Goal: Obtain resource: Obtain resource

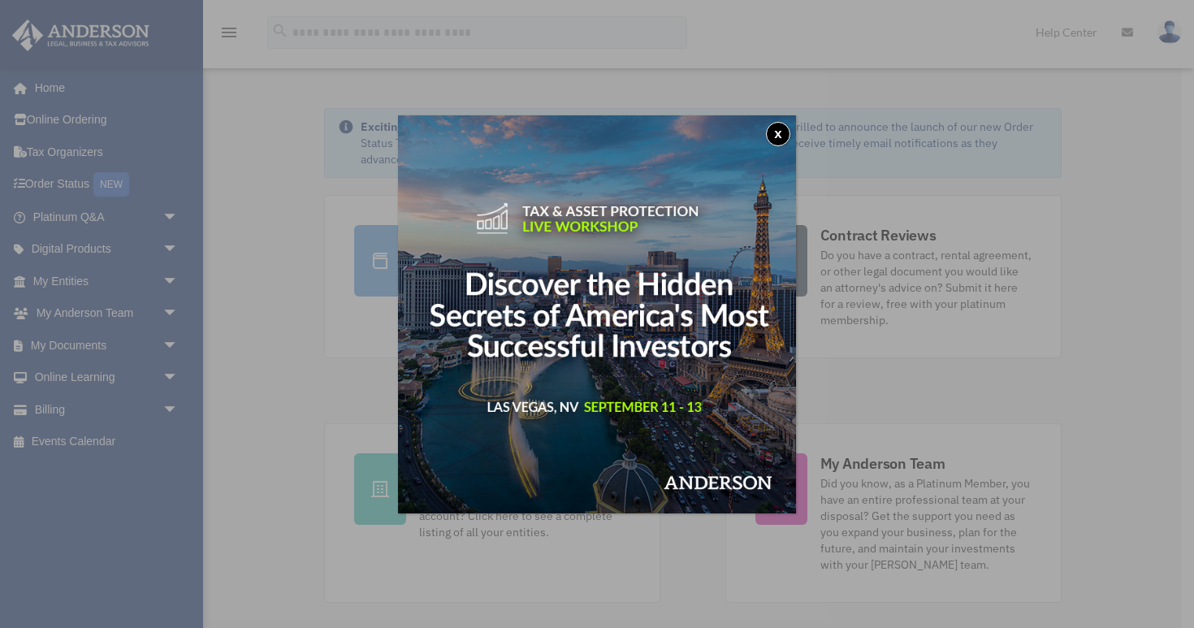
click at [779, 144] on button "x" at bounding box center [778, 134] width 24 height 24
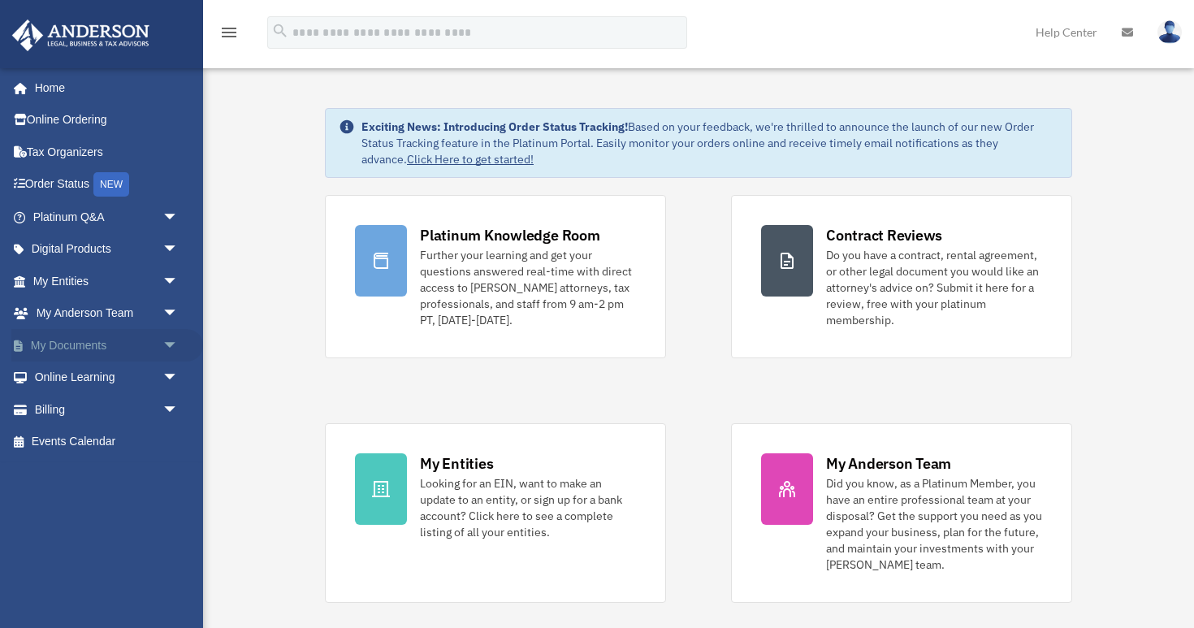
click at [87, 351] on link "My Documents arrow_drop_down" at bounding box center [107, 345] width 192 height 32
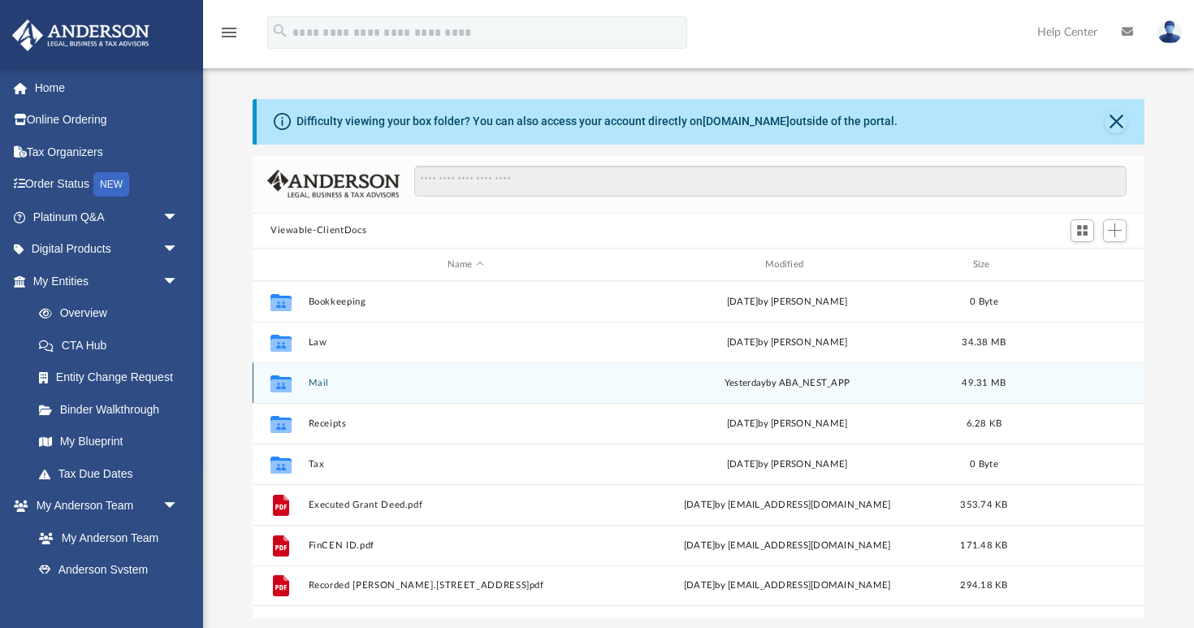
click at [322, 383] on button "Mail" at bounding box center [466, 383] width 314 height 11
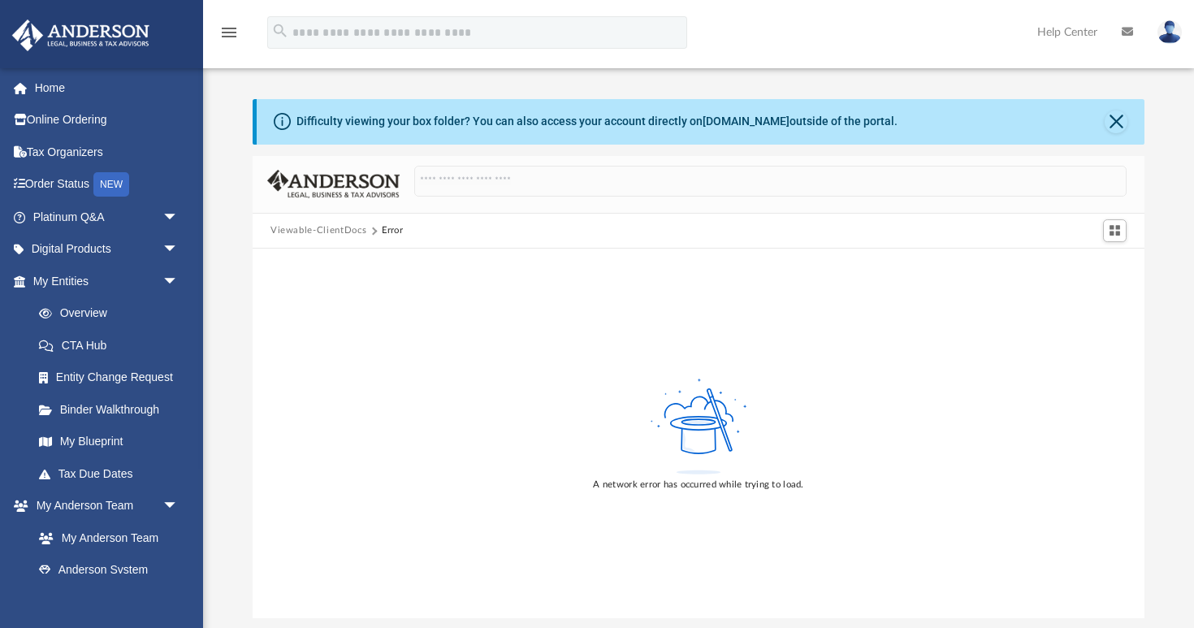
click at [335, 231] on button "Viewable-ClientDocs" at bounding box center [318, 230] width 96 height 15
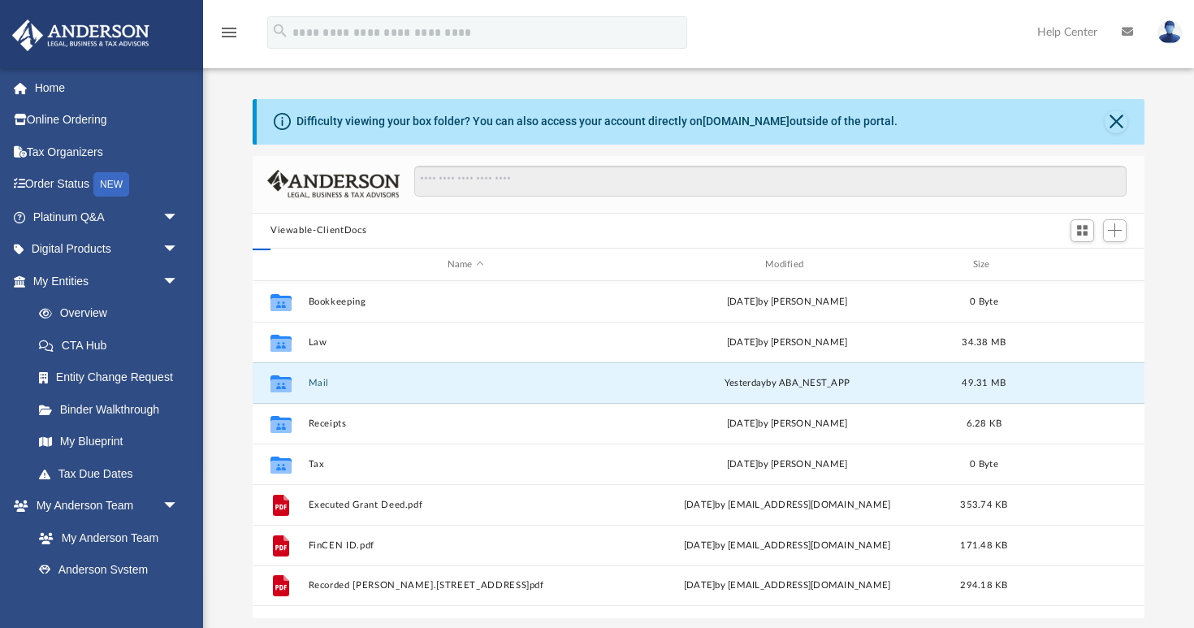
scroll to position [369, 892]
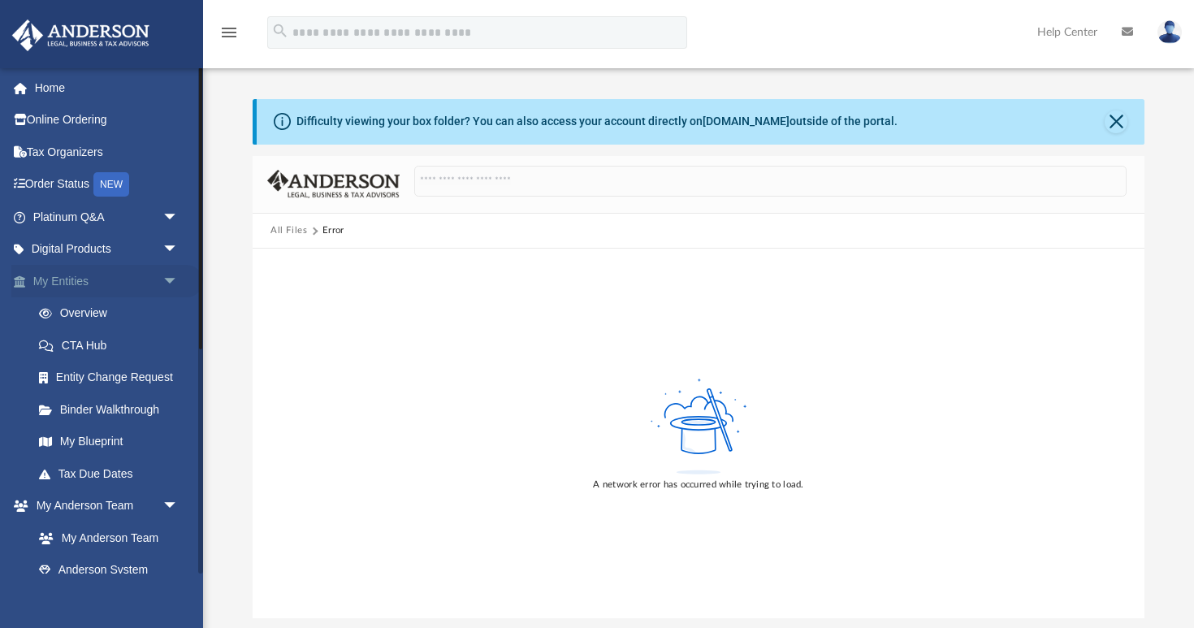
click at [170, 279] on span "arrow_drop_down" at bounding box center [178, 281] width 32 height 33
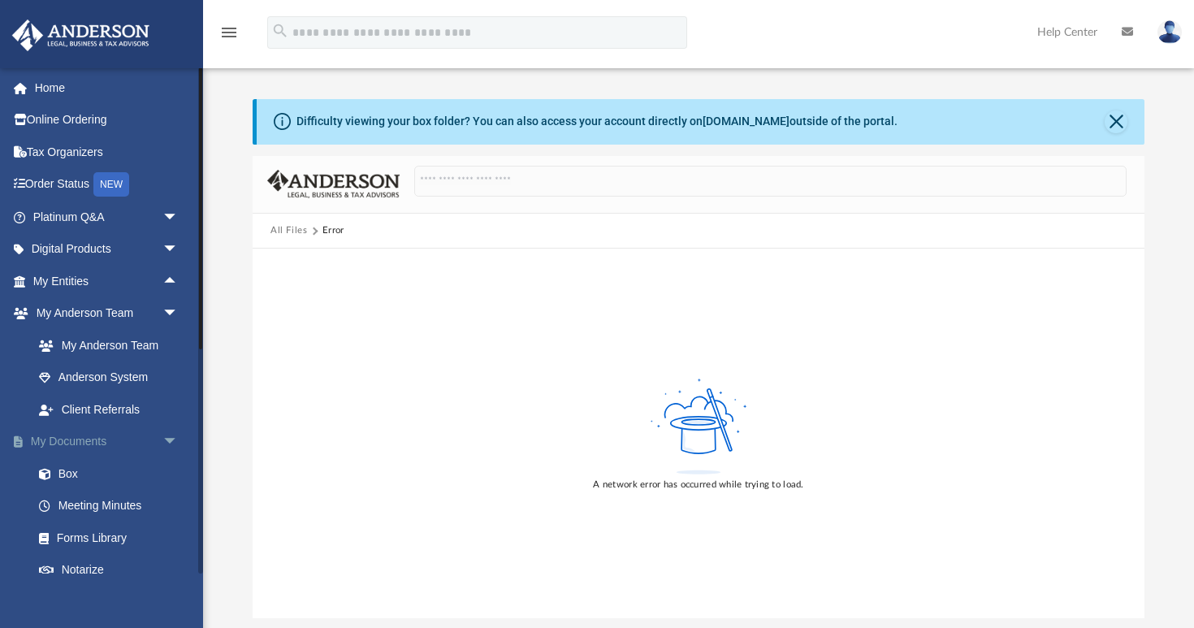
click at [101, 448] on link "My Documents arrow_drop_down" at bounding box center [107, 442] width 192 height 32
click at [289, 229] on button "All Files" at bounding box center [288, 230] width 37 height 15
click at [94, 468] on link "Box" at bounding box center [113, 473] width 180 height 32
click at [68, 482] on link "Box" at bounding box center [113, 473] width 180 height 32
click at [1172, 41] on img at bounding box center [1169, 32] width 24 height 24
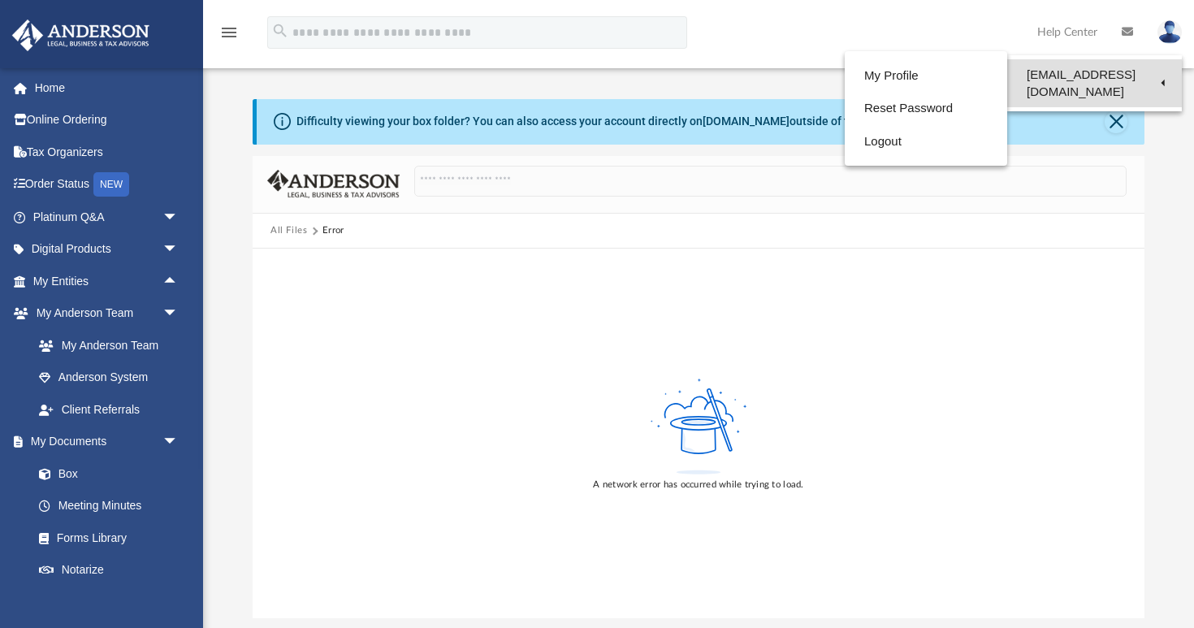
click at [1072, 77] on link "[EMAIL_ADDRESS][DOMAIN_NAME]" at bounding box center [1094, 83] width 175 height 48
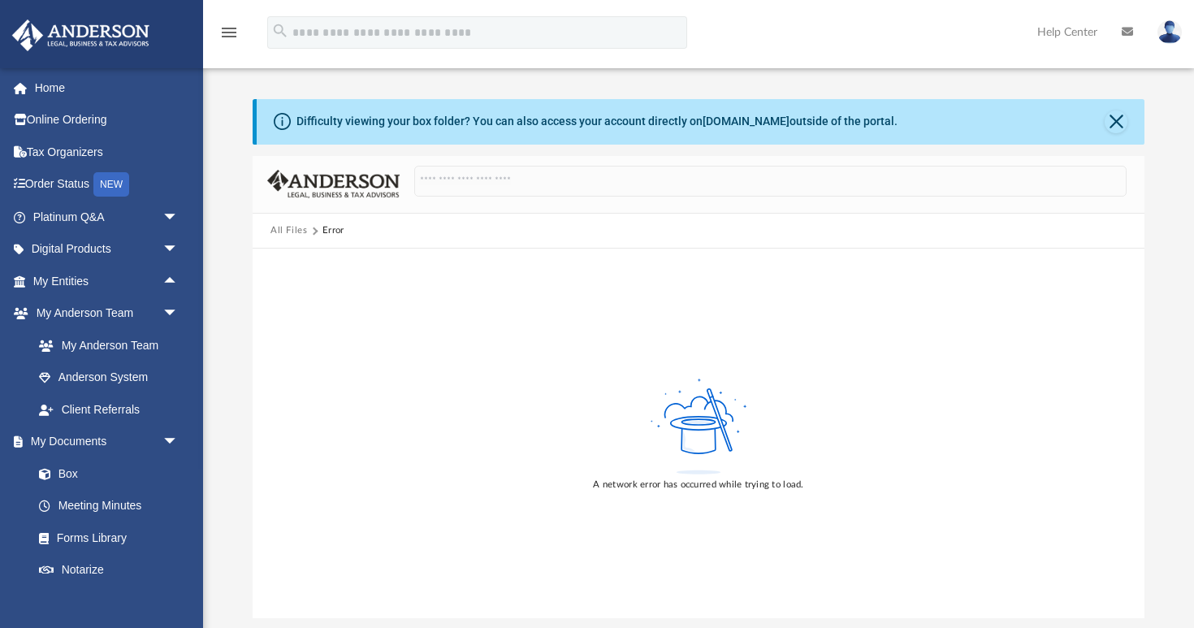
click at [1150, 35] on link at bounding box center [1169, 31] width 49 height 71
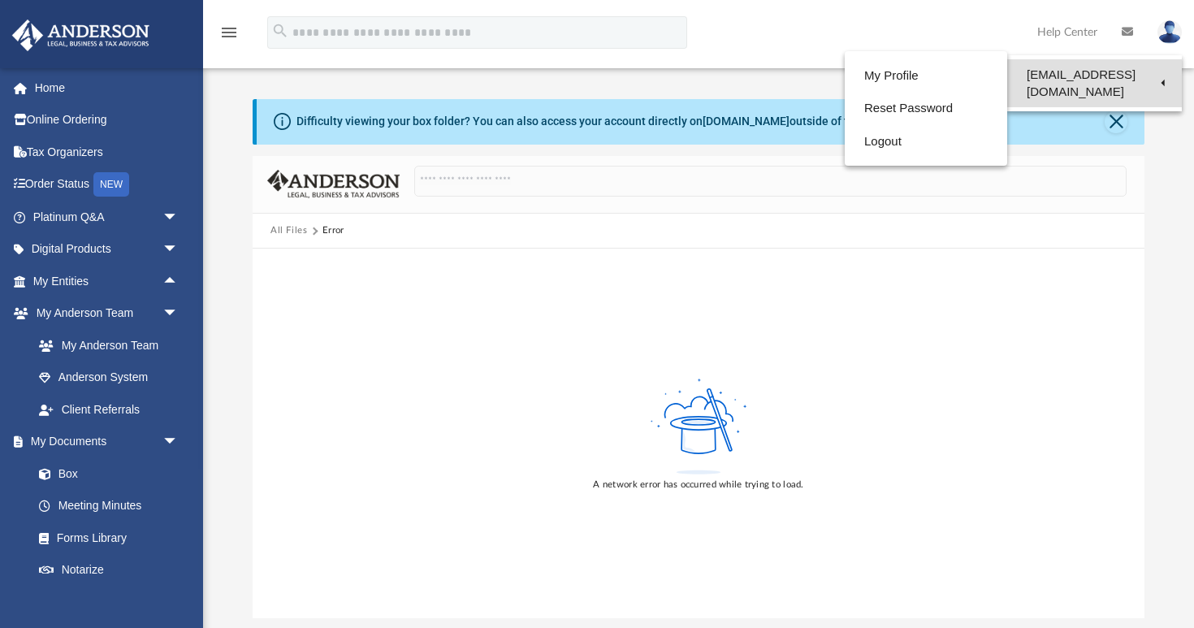
click at [1089, 59] on link "[EMAIL_ADDRESS][DOMAIN_NAME]" at bounding box center [1094, 83] width 175 height 48
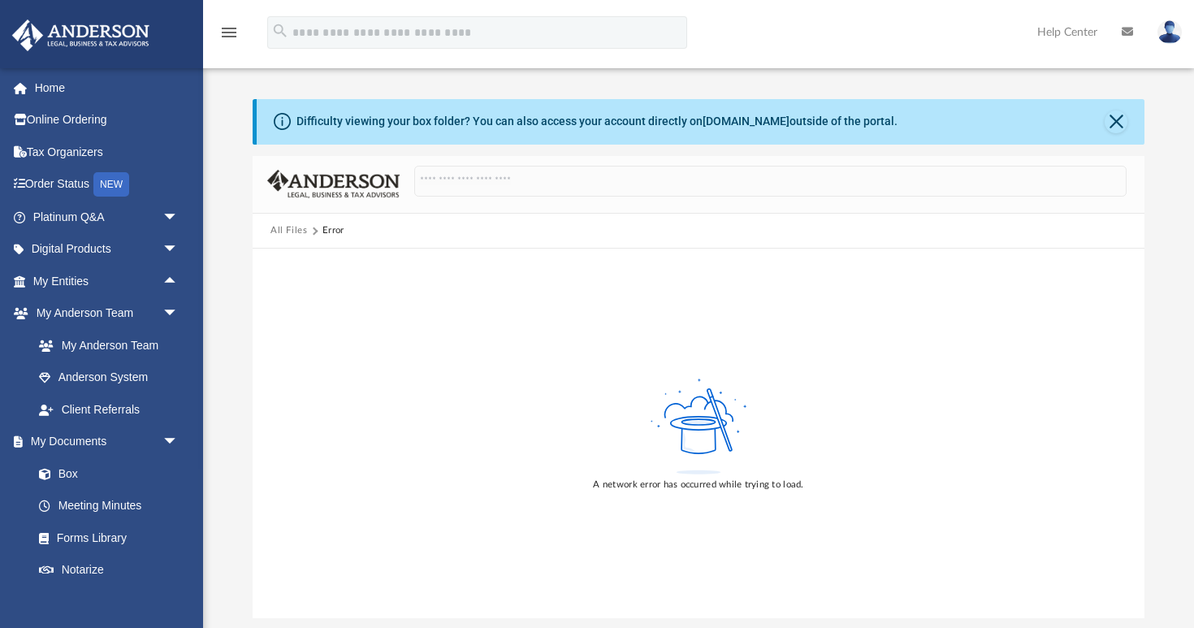
click at [1185, 30] on link at bounding box center [1169, 31] width 49 height 71
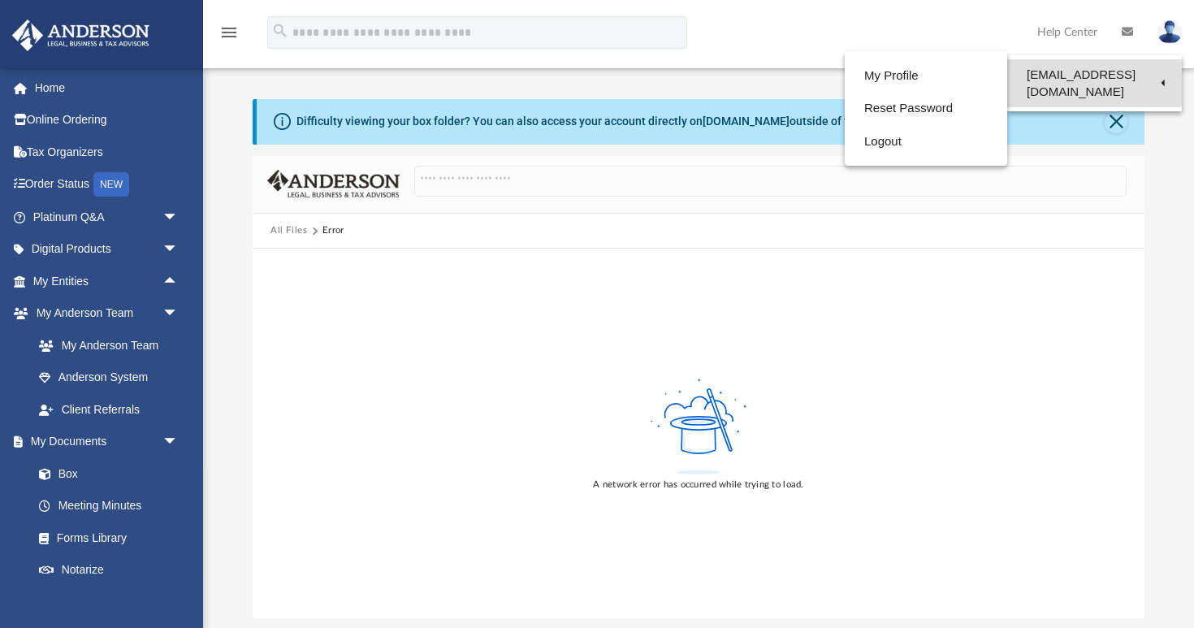
click at [1121, 76] on link "[EMAIL_ADDRESS][DOMAIN_NAME]" at bounding box center [1094, 83] width 175 height 48
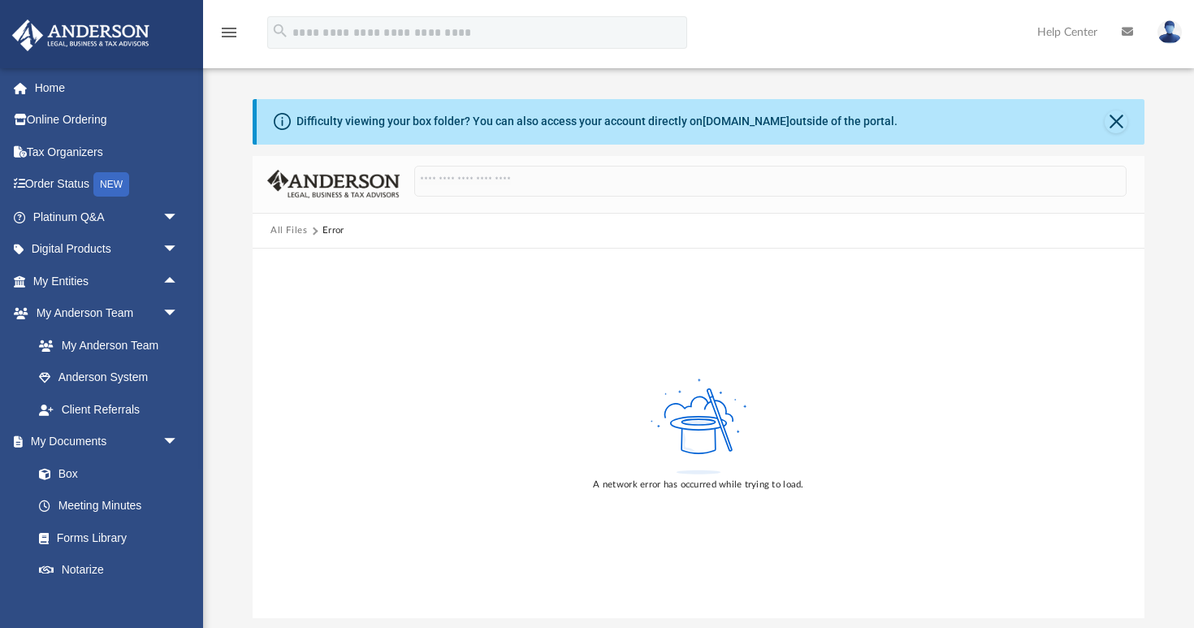
click at [1170, 32] on img at bounding box center [1169, 32] width 24 height 24
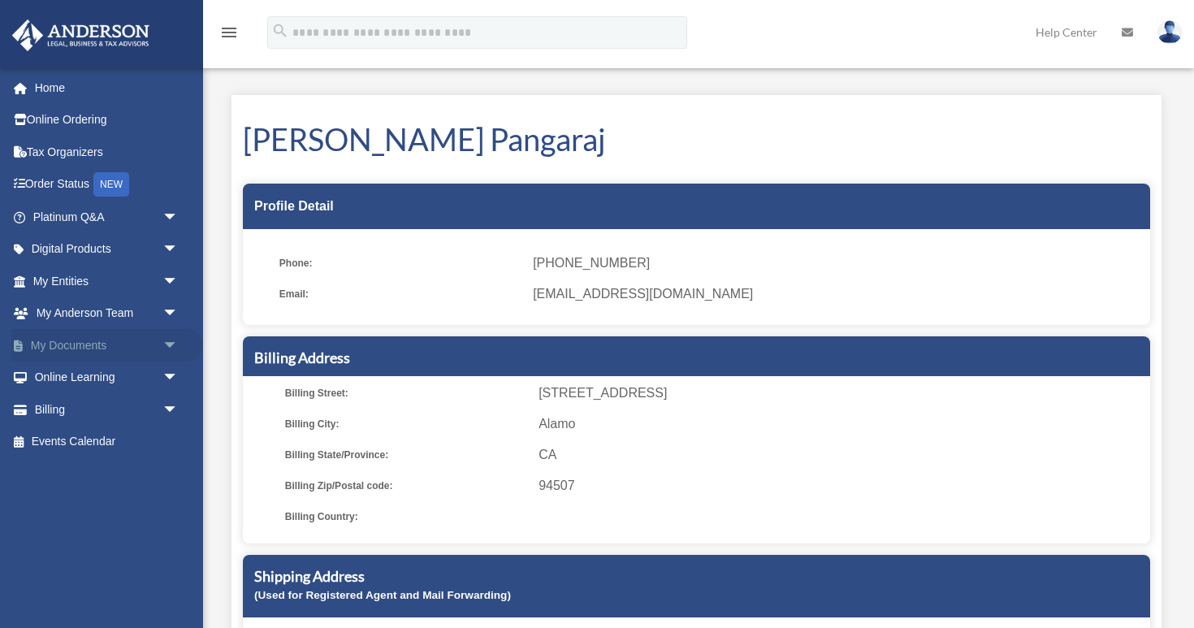
click at [81, 338] on link "My Documents arrow_drop_down" at bounding box center [107, 345] width 192 height 32
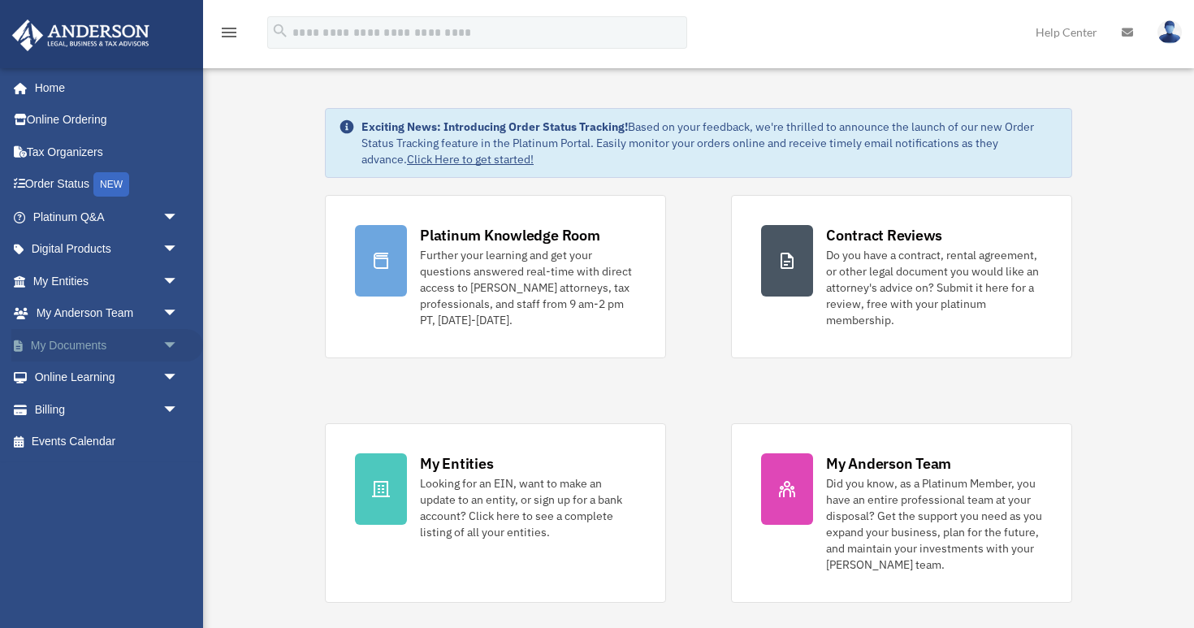
click at [89, 347] on link "My Documents arrow_drop_down" at bounding box center [107, 345] width 192 height 32
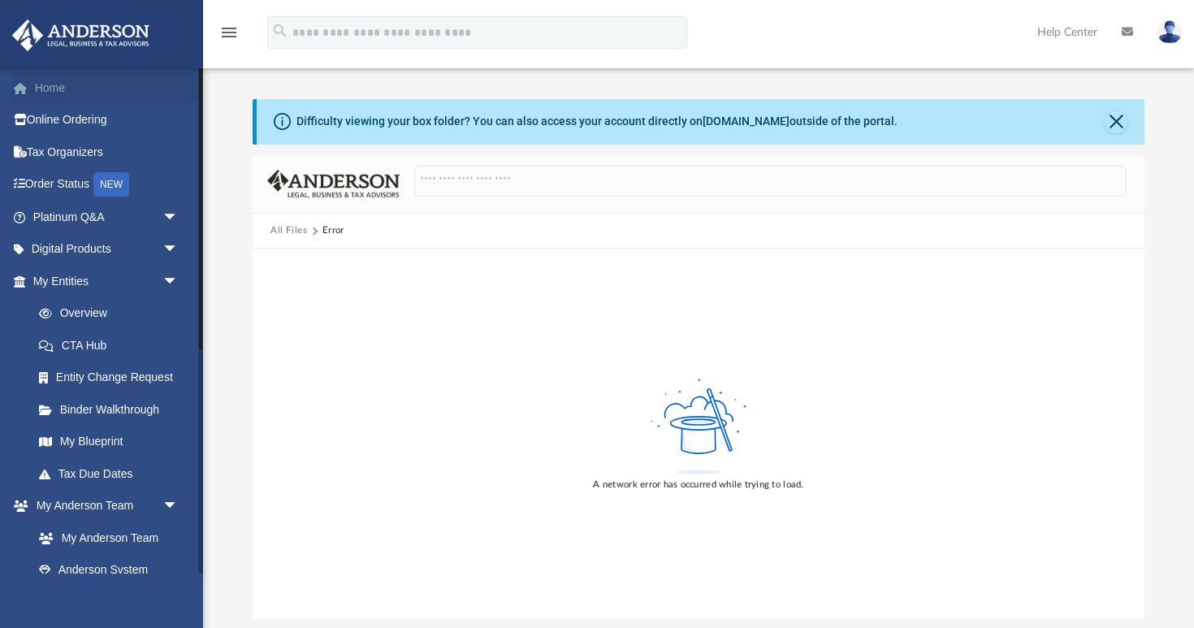
click at [63, 90] on link "Home" at bounding box center [107, 87] width 192 height 32
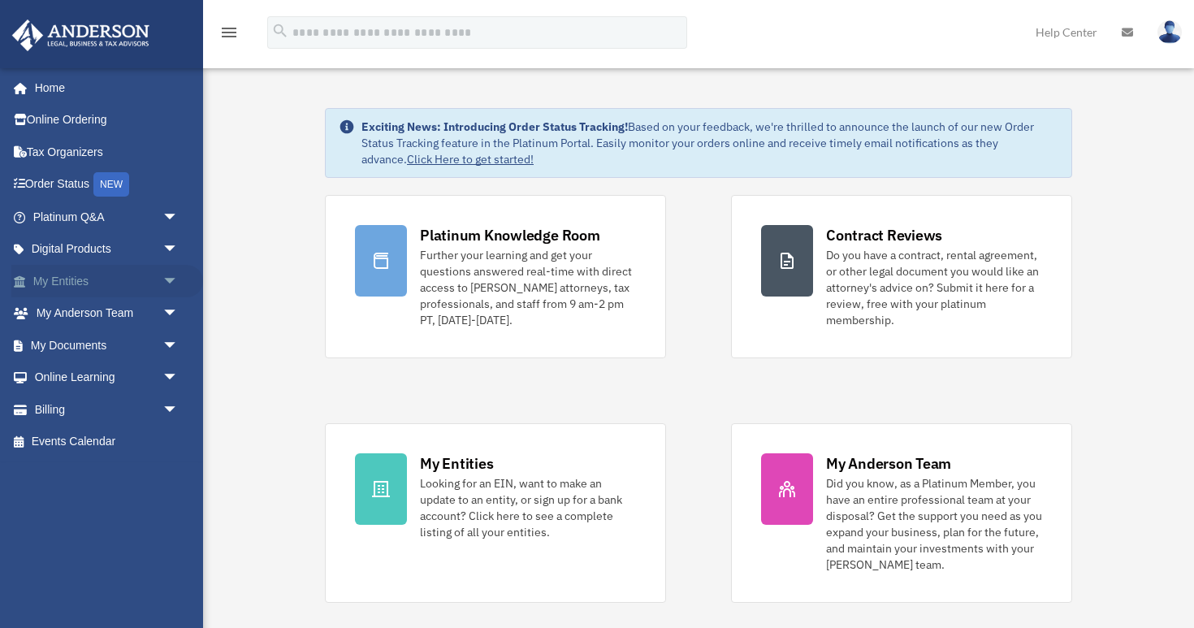
click at [86, 287] on link "My Entities arrow_drop_down" at bounding box center [107, 281] width 192 height 32
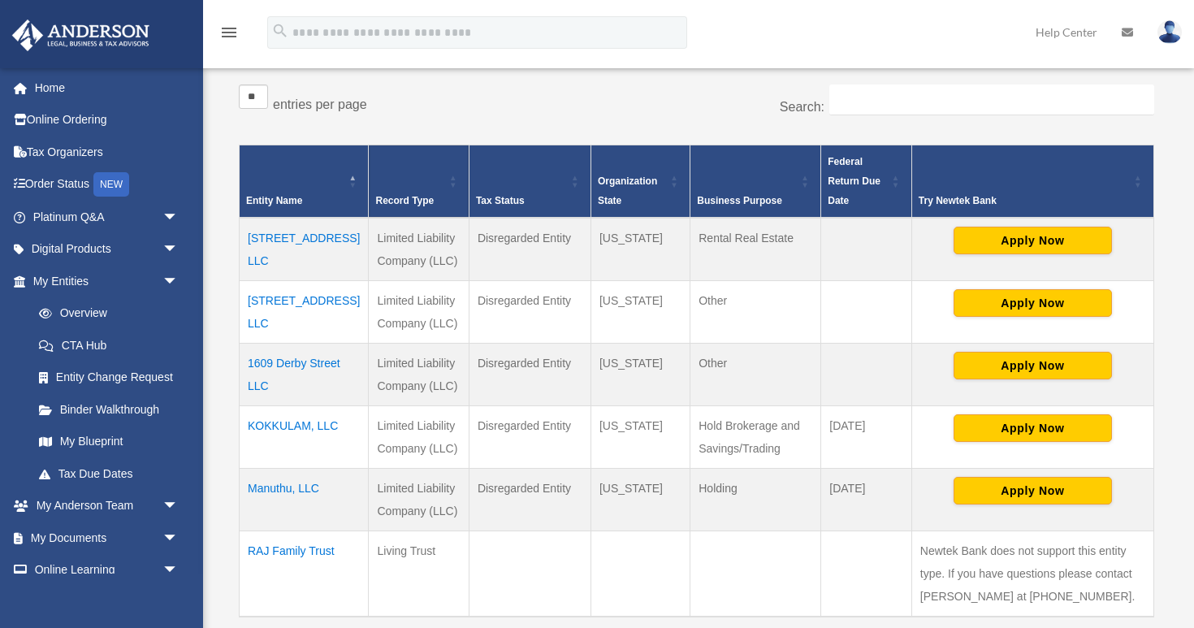
scroll to position [296, 0]
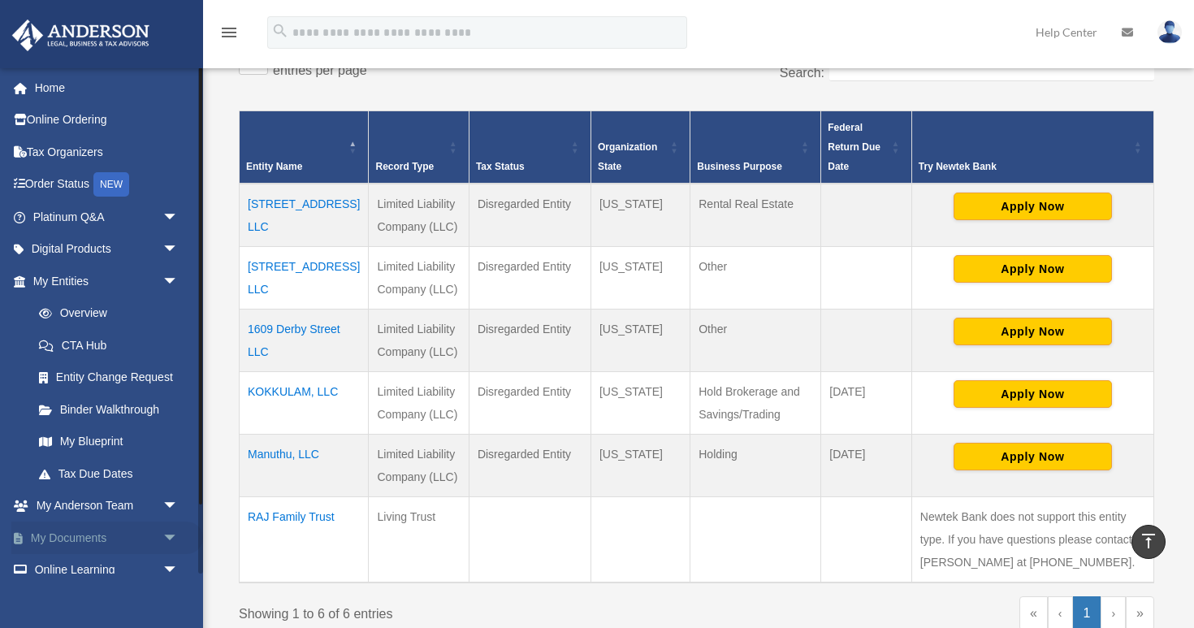
click at [65, 545] on link "My Documents arrow_drop_down" at bounding box center [107, 537] width 192 height 32
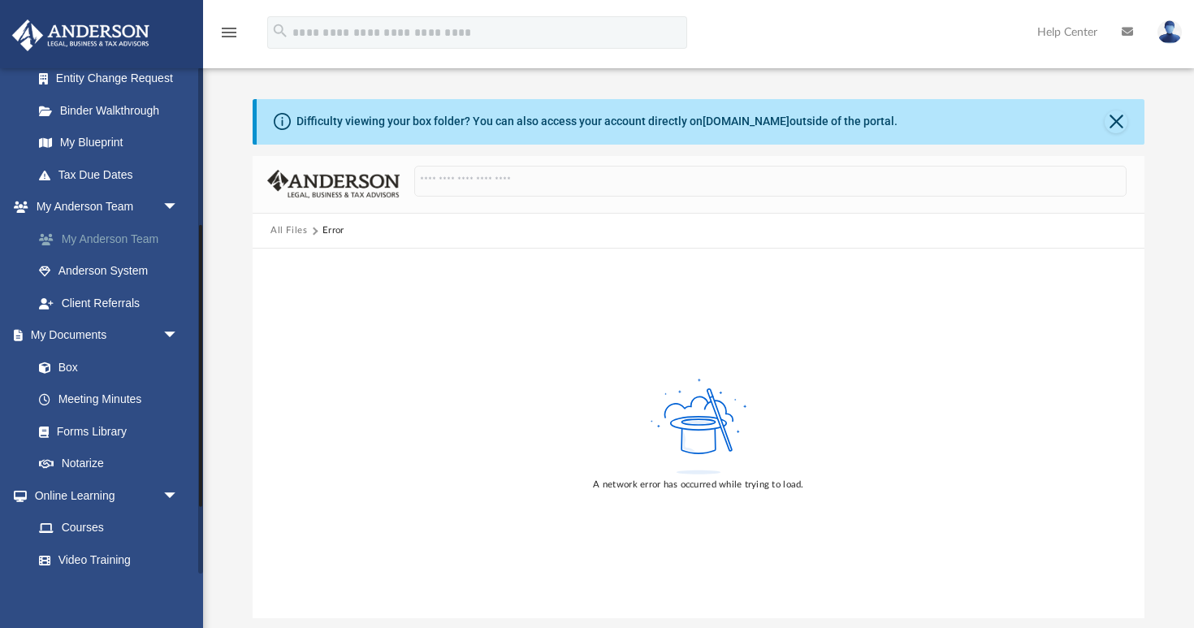
scroll to position [316, 0]
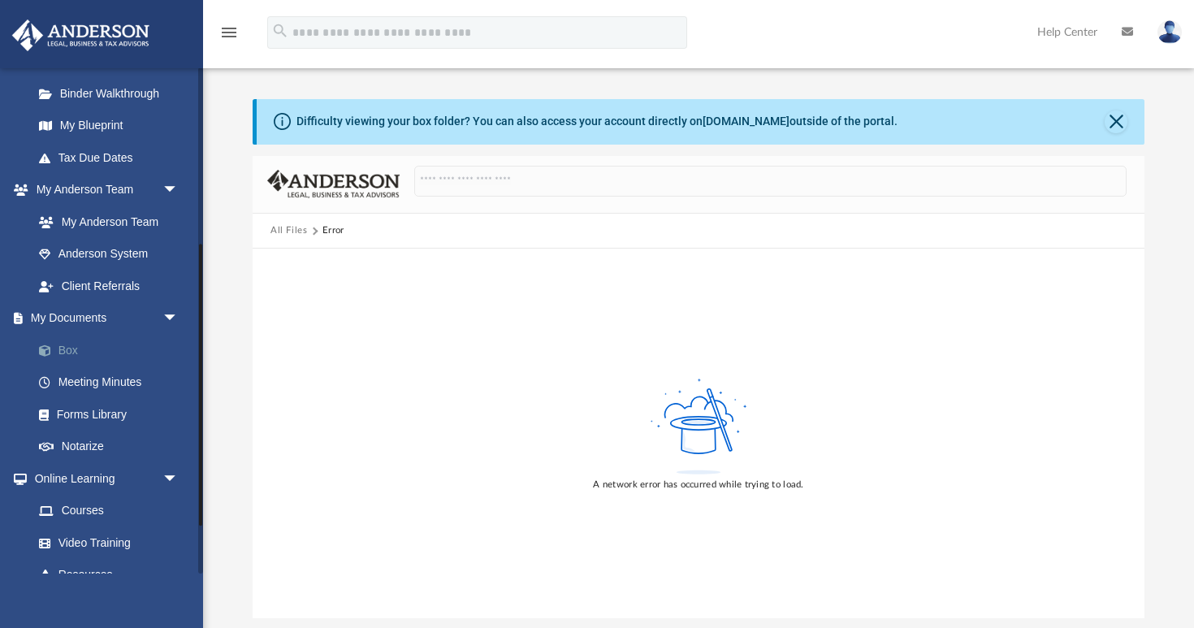
click at [68, 350] on link "Box" at bounding box center [113, 350] width 180 height 32
click at [331, 226] on div "Error" at bounding box center [332, 230] width 21 height 15
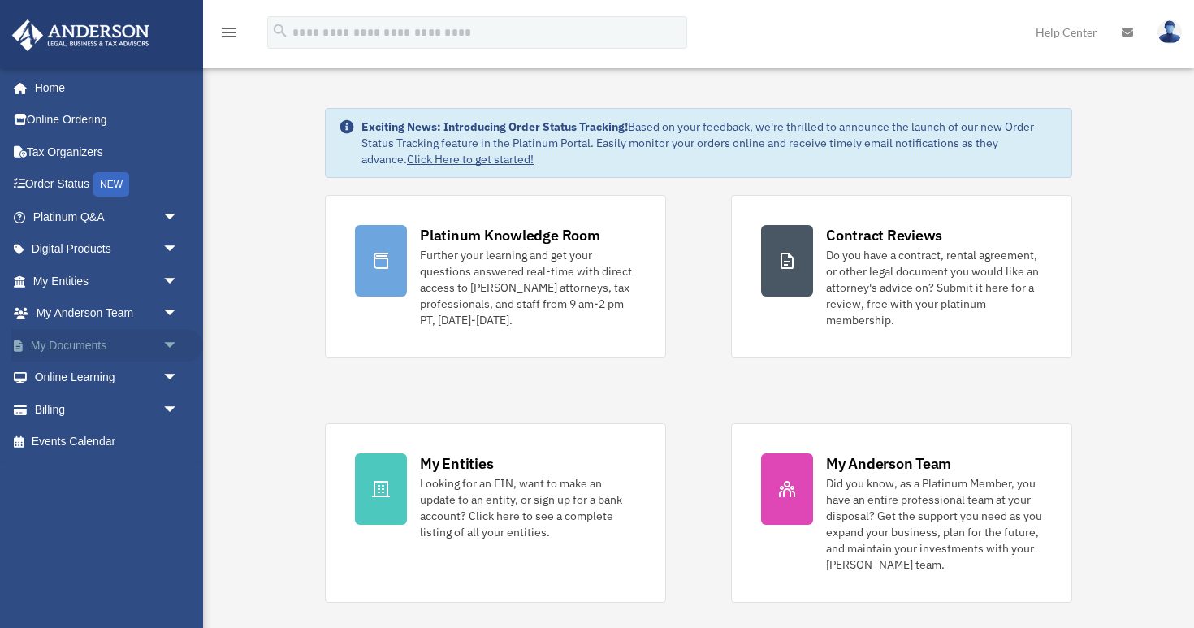
click at [80, 342] on link "My Documents arrow_drop_down" at bounding box center [107, 345] width 192 height 32
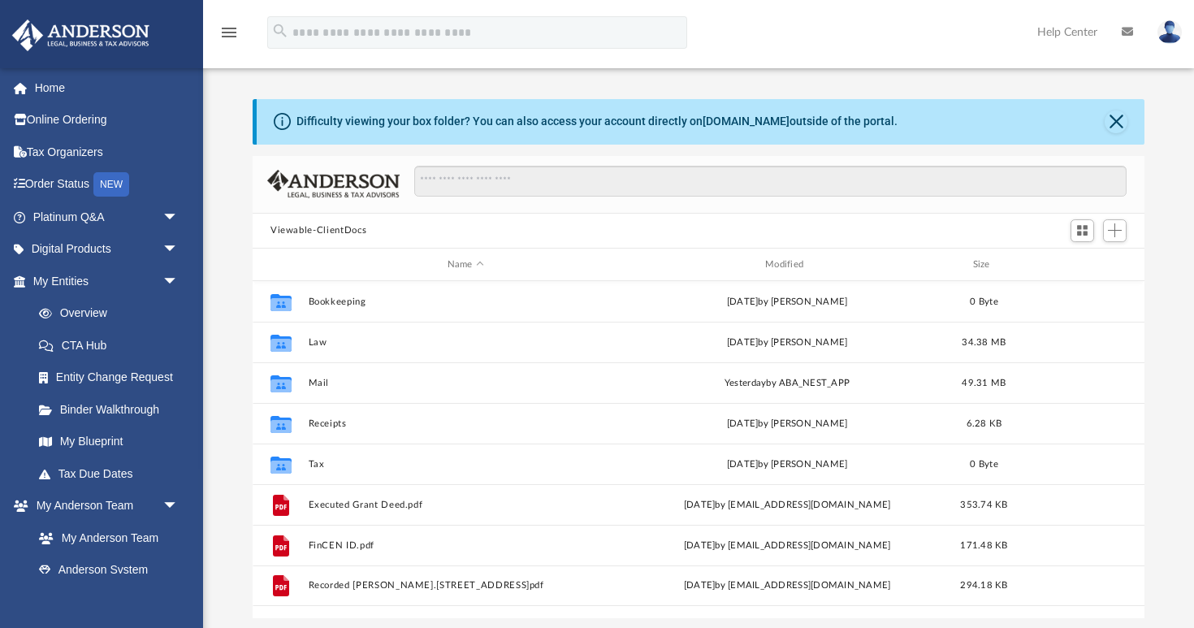
scroll to position [369, 892]
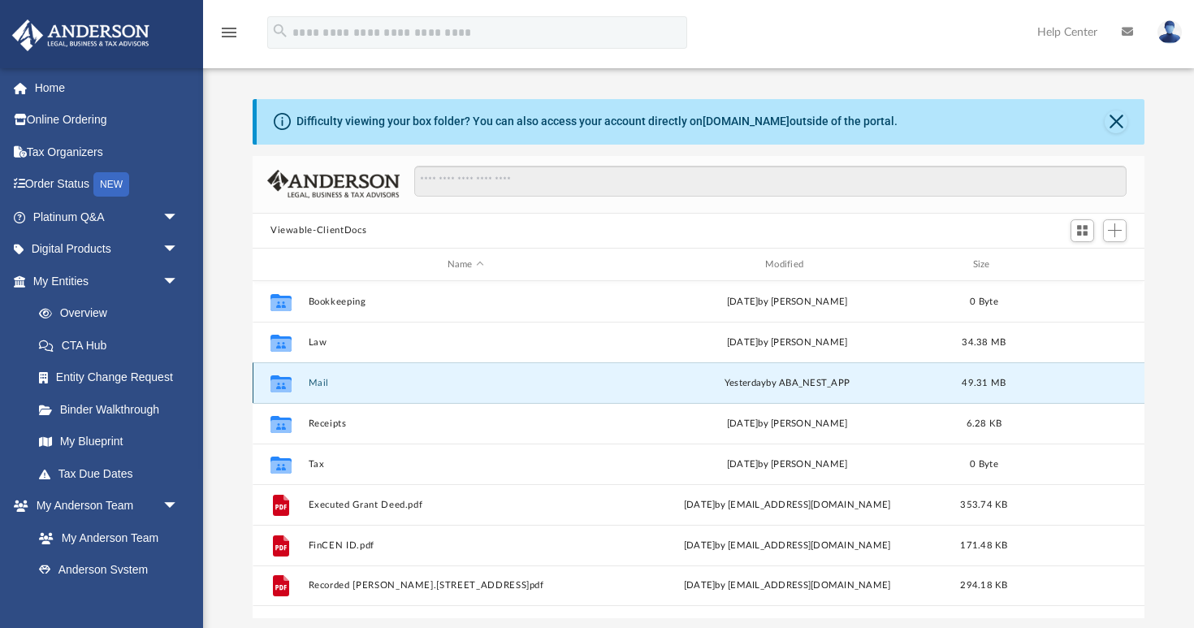
click at [325, 381] on button "Mail" at bounding box center [466, 383] width 314 height 11
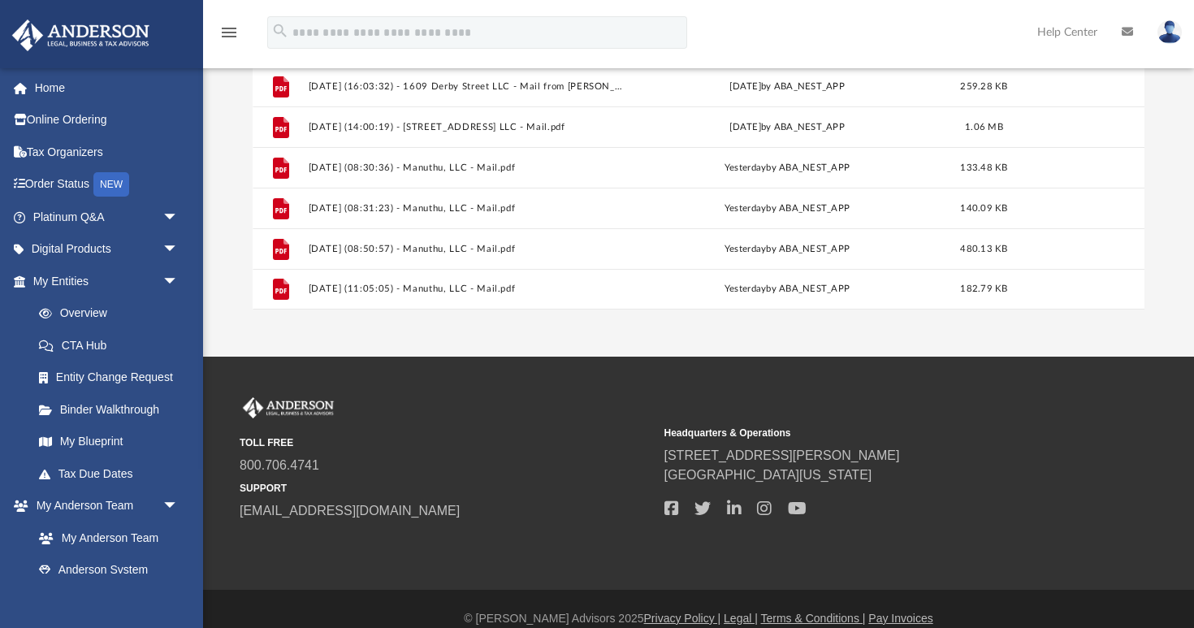
scroll to position [328, 0]
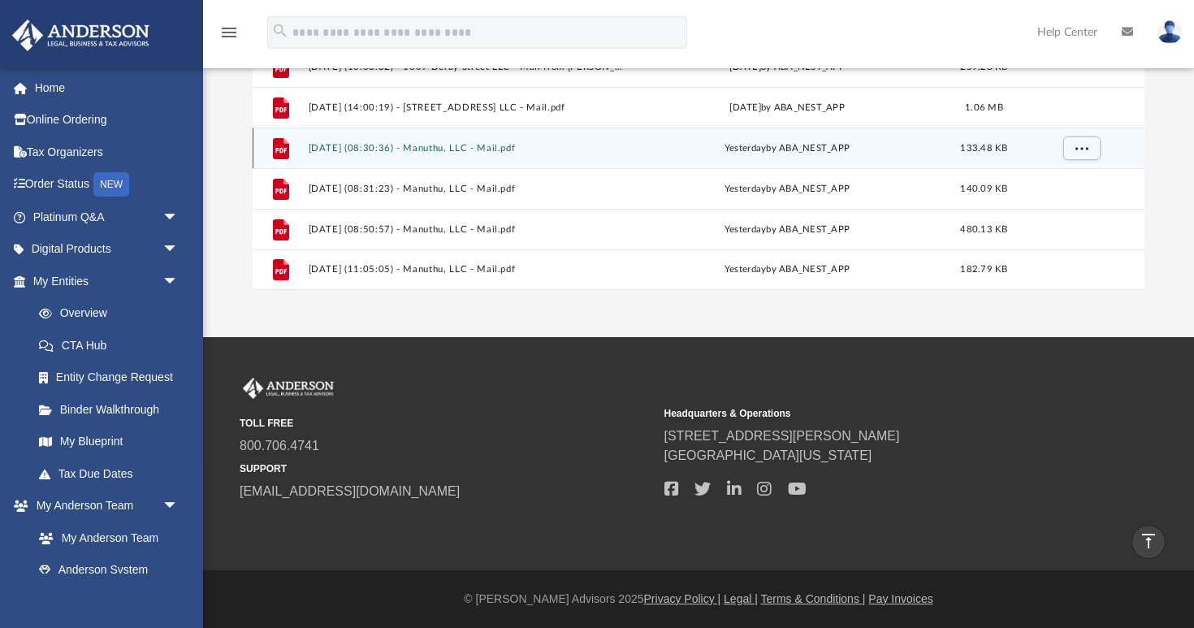
click at [452, 143] on button "[DATE] (08:30:36) - Manuthu, LLC - Mail.pdf" at bounding box center [466, 148] width 314 height 11
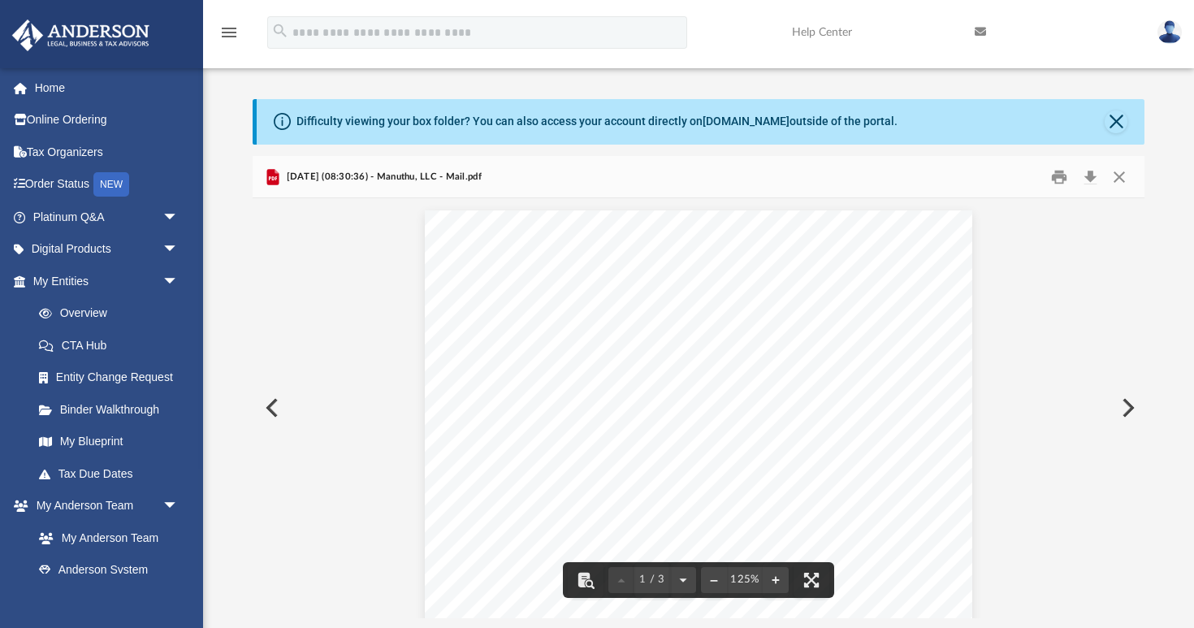
scroll to position [11, 0]
click at [1123, 123] on button "Close" at bounding box center [1116, 121] width 23 height 23
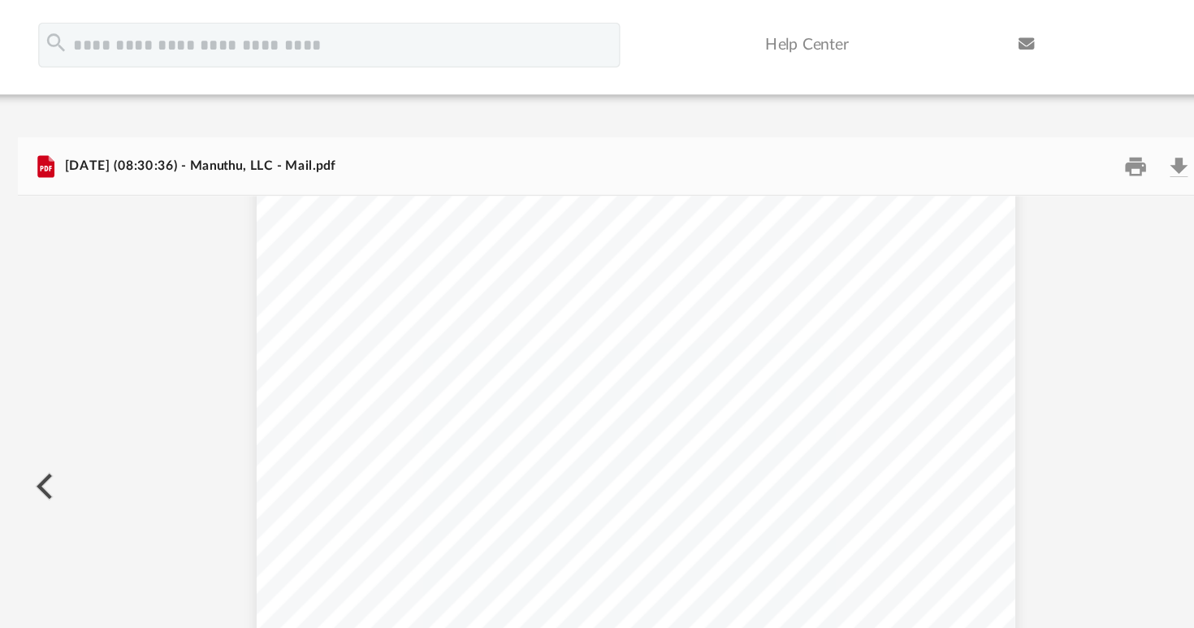
scroll to position [157, 0]
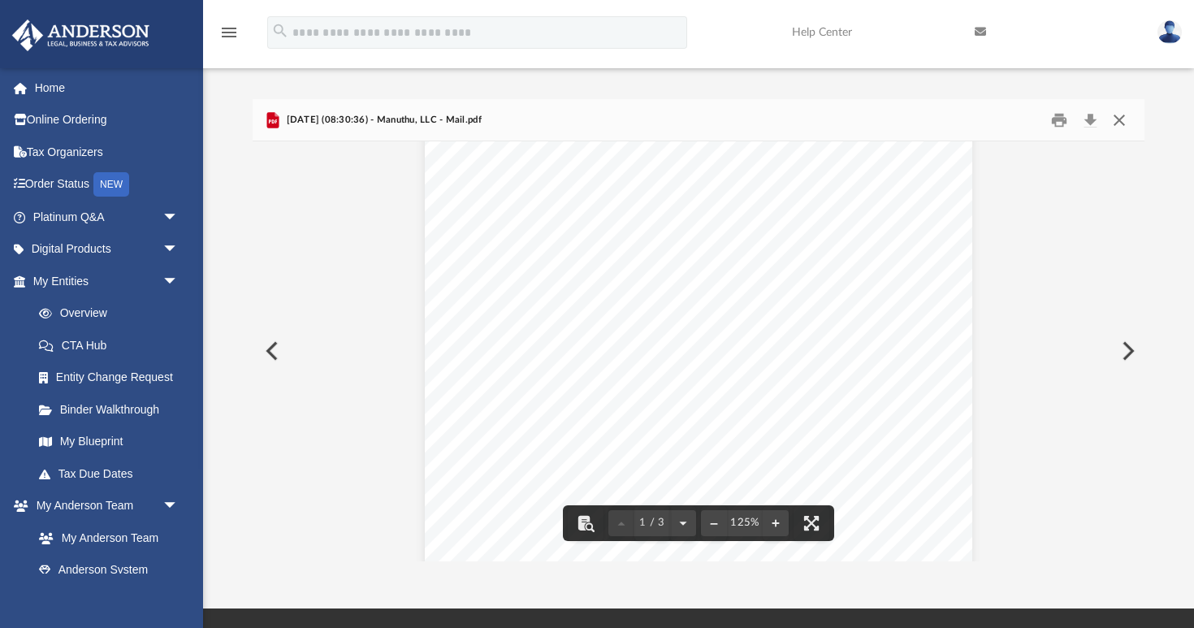
click at [1117, 119] on button "Close" at bounding box center [1119, 119] width 29 height 25
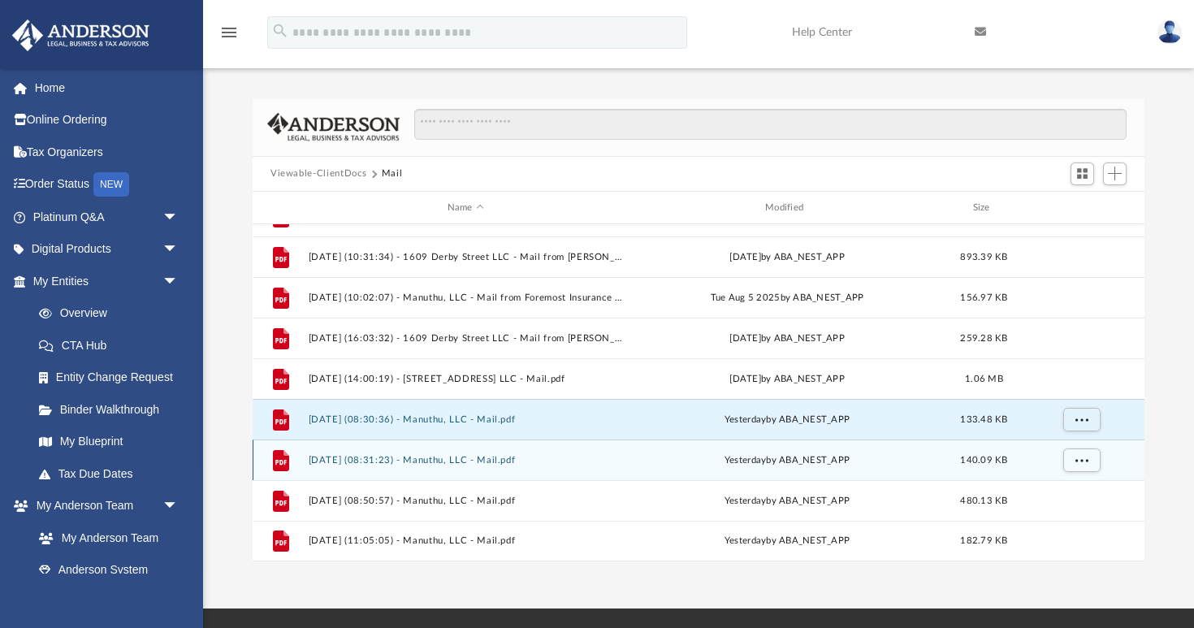
click at [513, 461] on button "2025.09.03 (08:31:23) - Manuthu, LLC - Mail.pdf" at bounding box center [466, 460] width 314 height 11
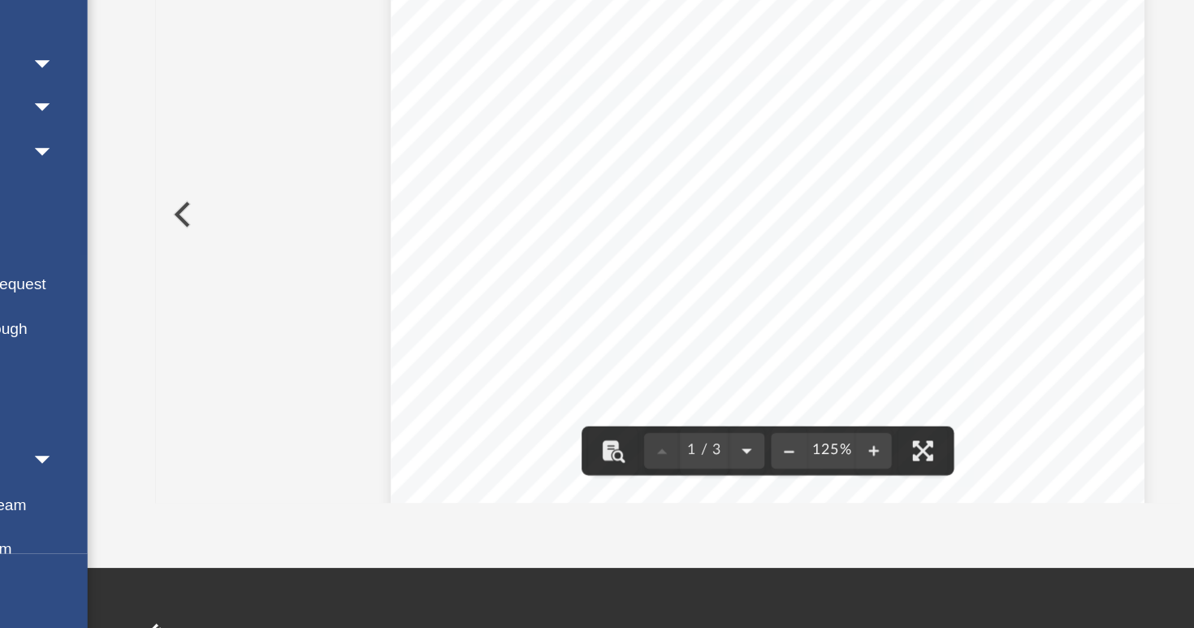
scroll to position [24, 0]
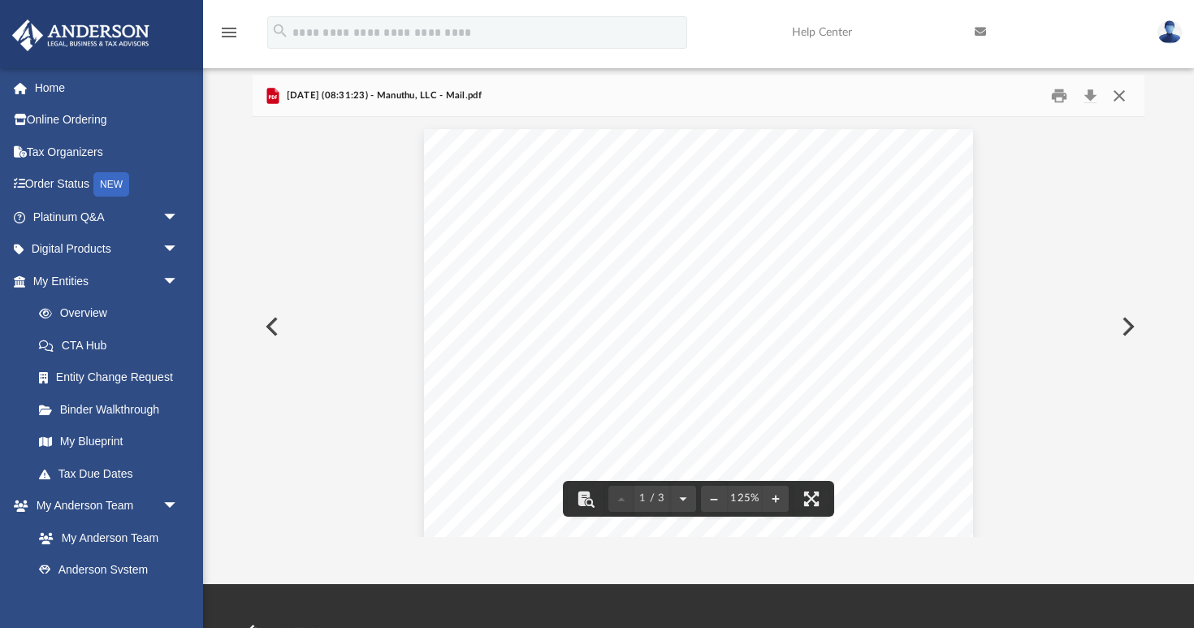
click at [1122, 104] on button "Close" at bounding box center [1119, 95] width 29 height 25
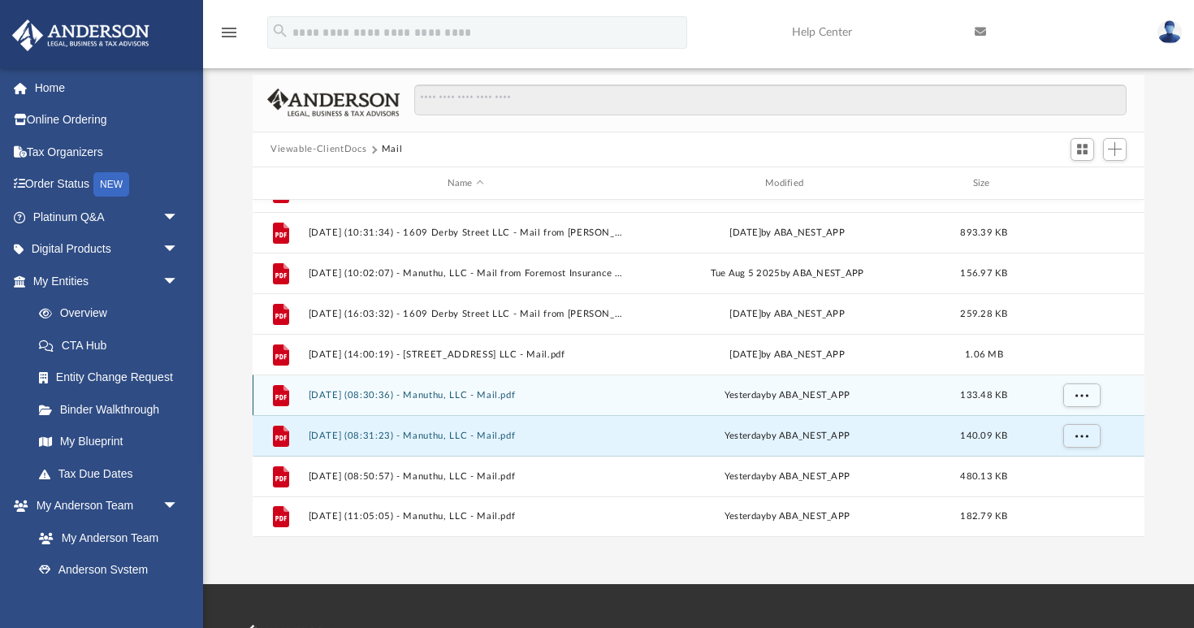
click at [599, 395] on button "2025.09.03 (08:30:36) - Manuthu, LLC - Mail.pdf" at bounding box center [466, 395] width 314 height 11
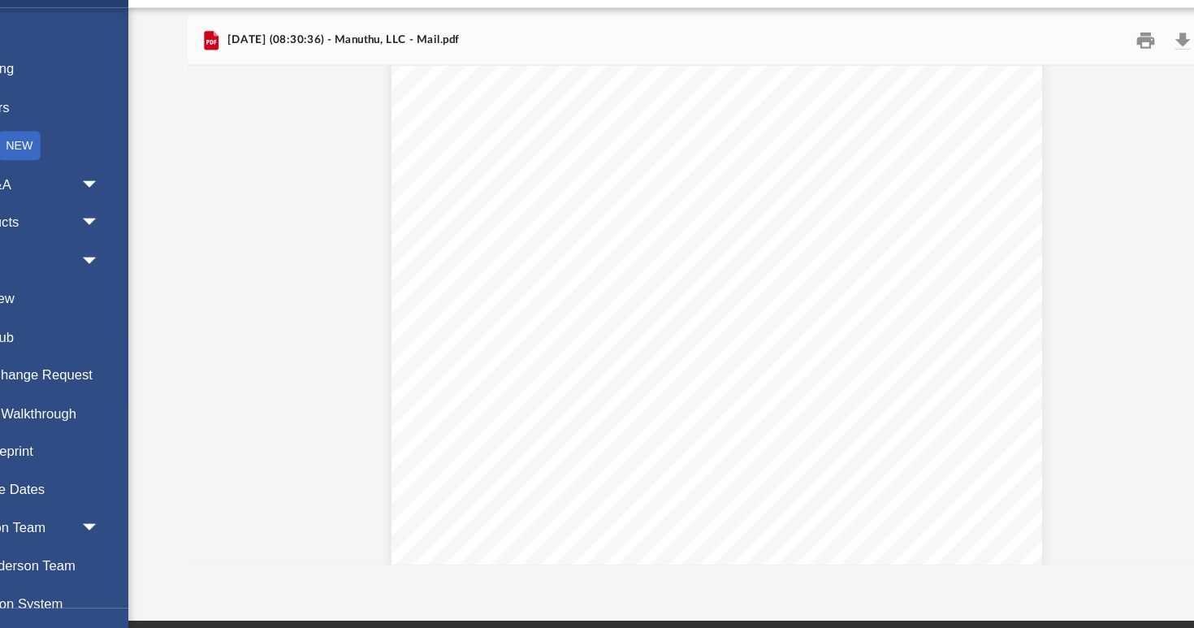
scroll to position [910, 0]
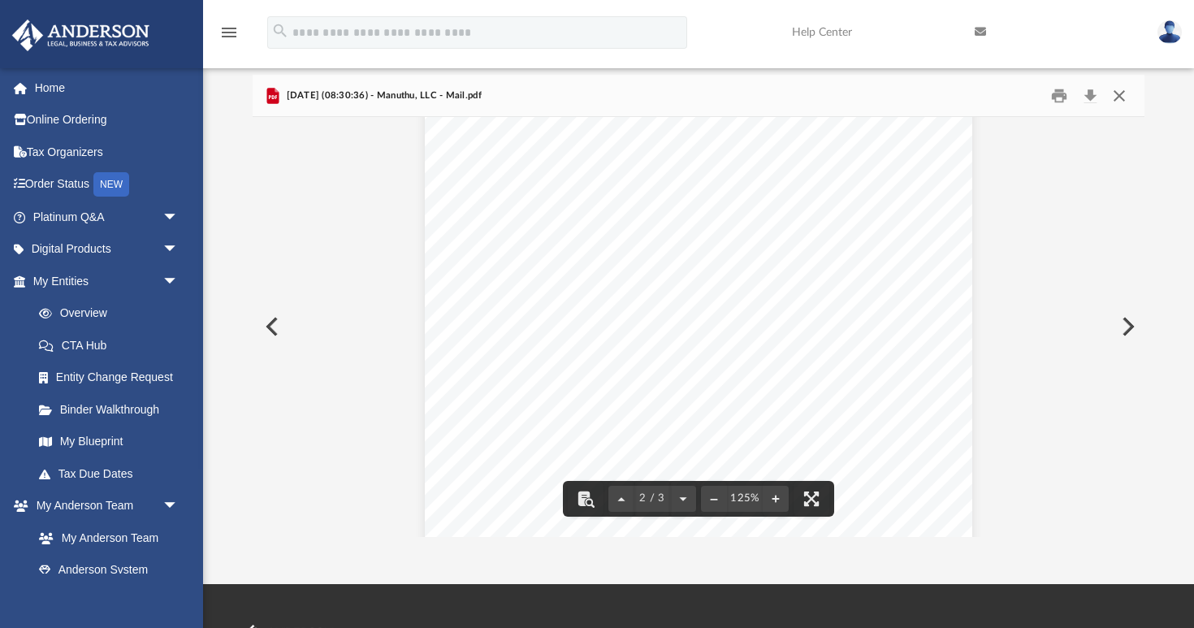
click at [1124, 97] on button "Close" at bounding box center [1119, 95] width 29 height 25
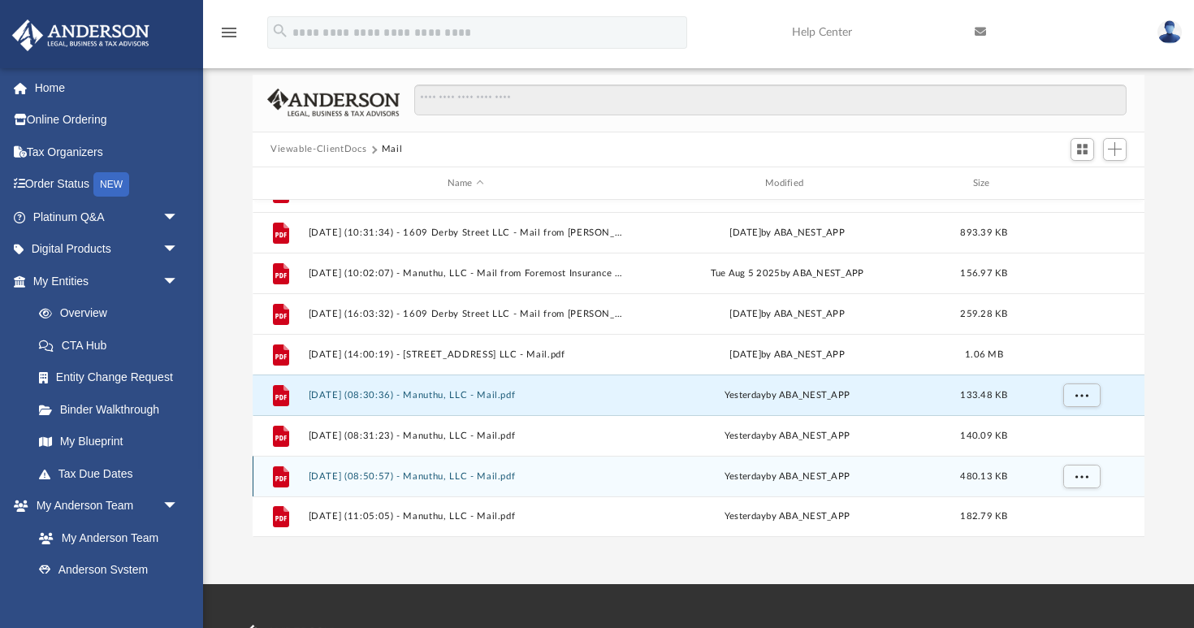
click at [714, 477] on div "yesterday by ABA_NEST_APP" at bounding box center [787, 476] width 314 height 15
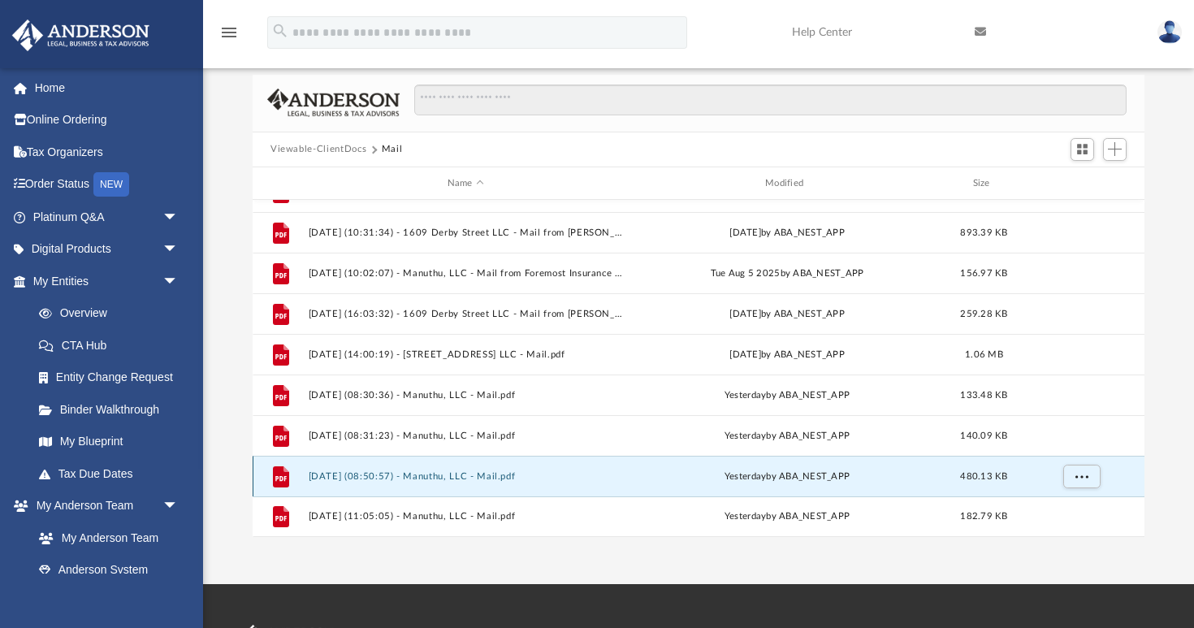
click at [503, 483] on div "File 2025.09.03 (08:50:57) - Manuthu, LLC - Mail.pdf yesterday by ABA_NEST_APP …" at bounding box center [699, 476] width 892 height 41
click at [503, 478] on button "2025.09.03 (08:50:57) - Manuthu, LLC - Mail.pdf" at bounding box center [466, 476] width 314 height 11
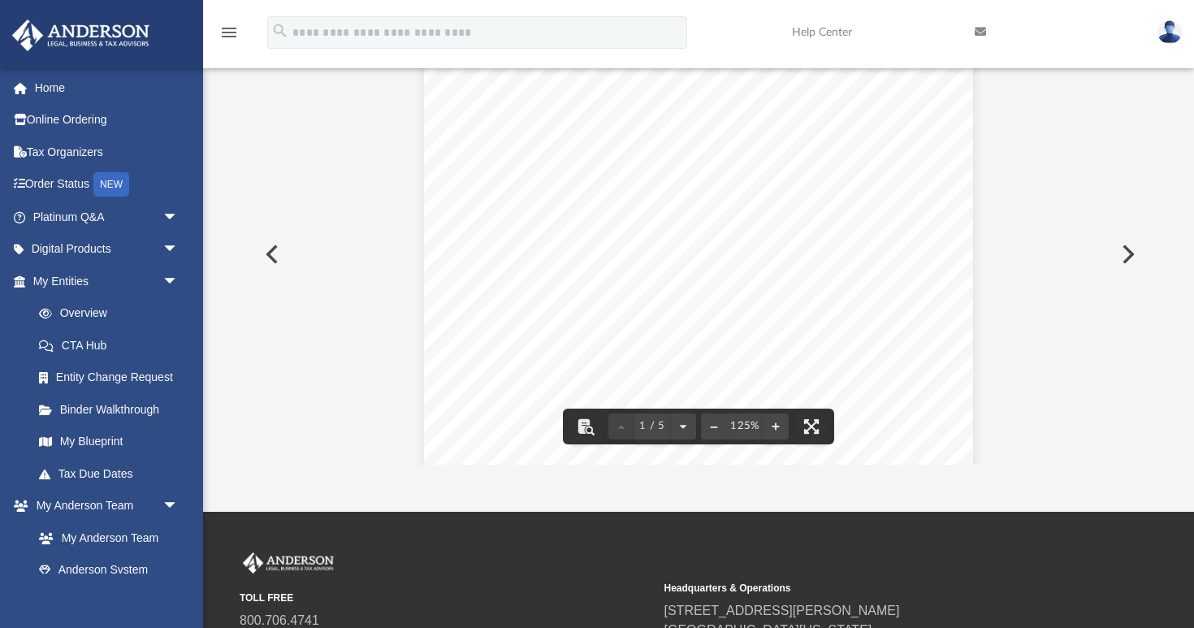
scroll to position [0, 0]
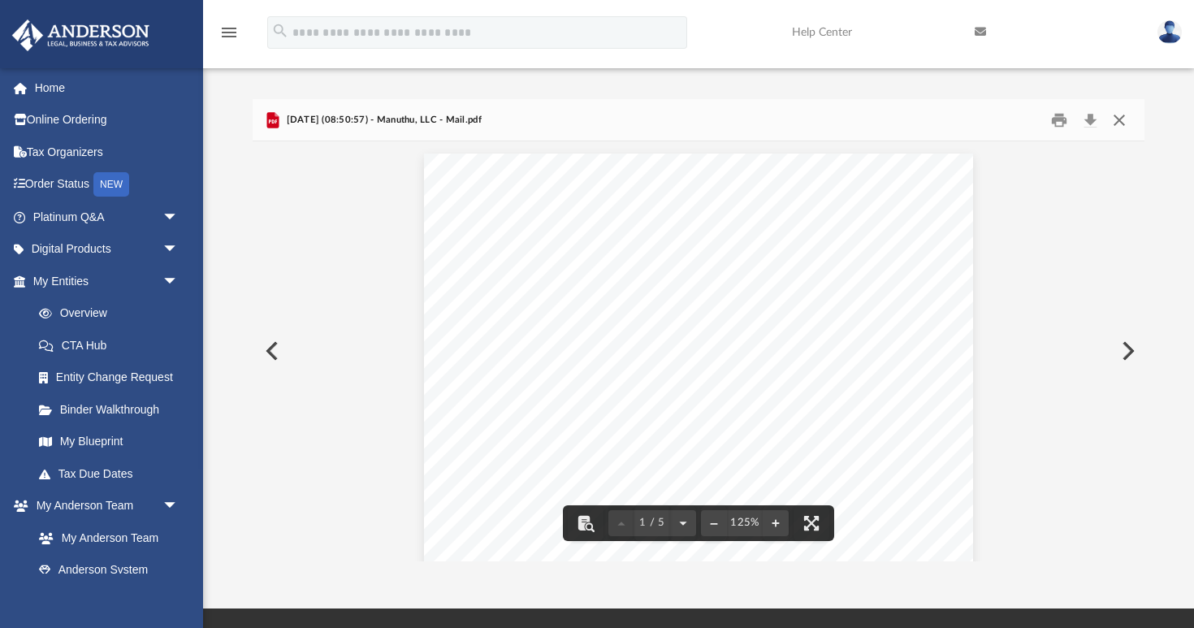
click at [1118, 119] on button "Close" at bounding box center [1119, 119] width 29 height 25
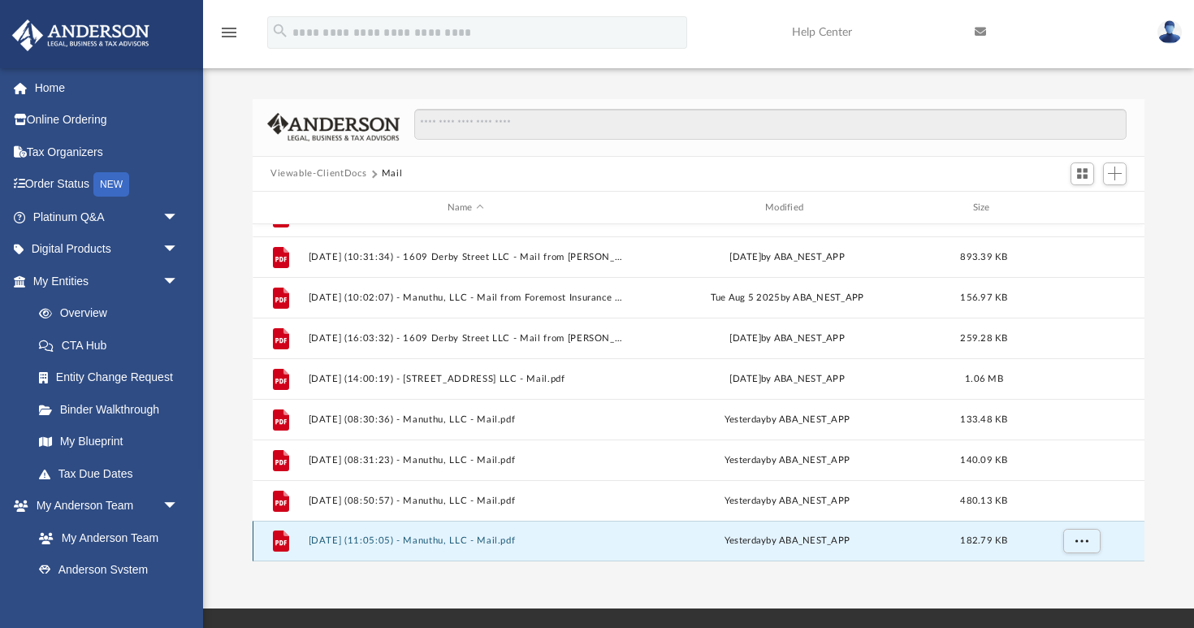
click at [482, 543] on button "2025.09.03 (11:05:05) - Manuthu, LLC - Mail.pdf" at bounding box center [466, 541] width 314 height 11
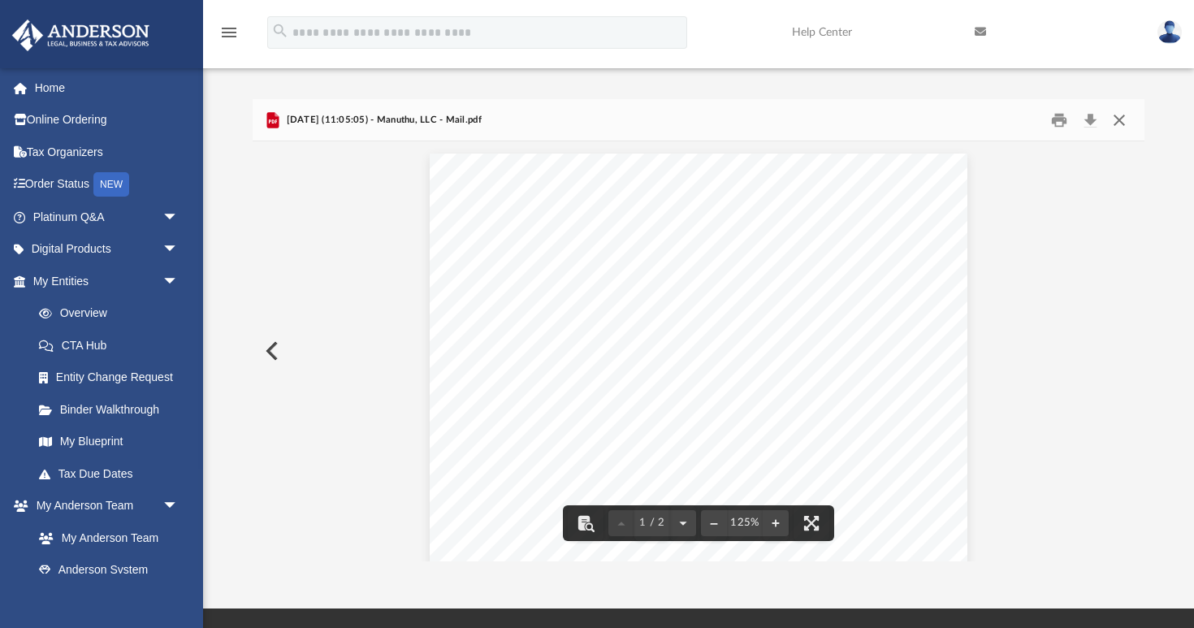
click at [1124, 123] on button "Close" at bounding box center [1119, 119] width 29 height 25
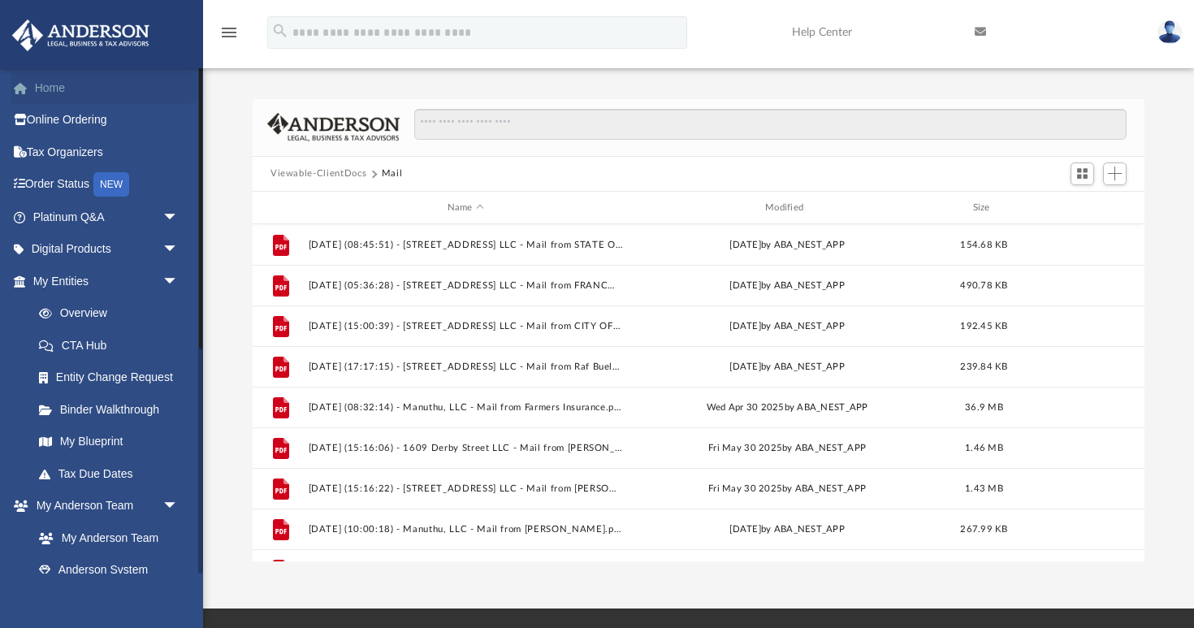
click at [49, 83] on link "Home" at bounding box center [107, 87] width 192 height 32
